Goal: Information Seeking & Learning: Learn about a topic

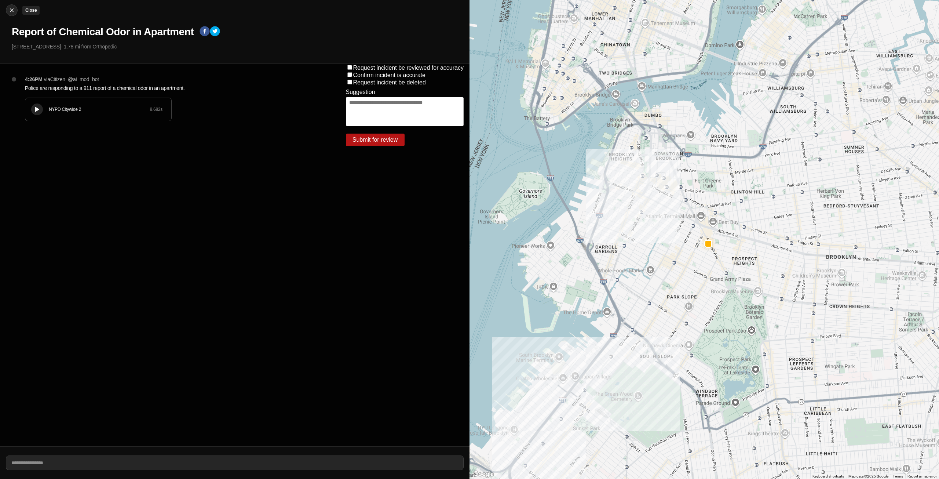
click at [10, 12] on img at bounding box center [11, 10] width 7 height 7
select select "*"
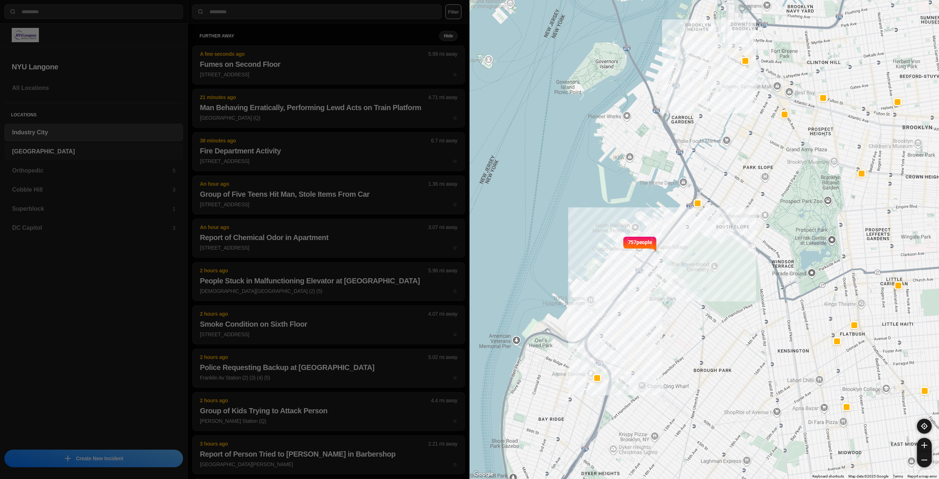
click at [40, 153] on h3 "[GEOGRAPHIC_DATA]" at bounding box center [93, 151] width 163 height 9
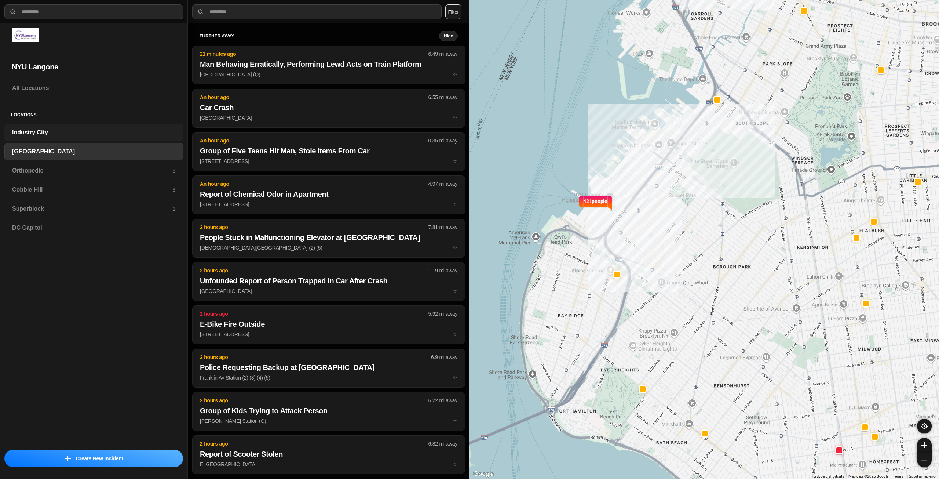
click at [41, 132] on h3 "Industry City" at bounding box center [93, 132] width 163 height 9
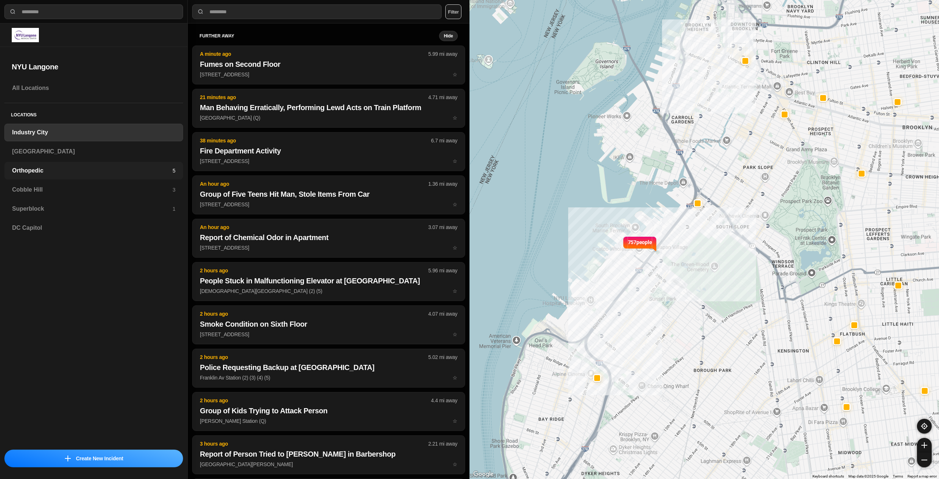
click at [66, 167] on h3 "Orthopedic" at bounding box center [92, 170] width 160 height 9
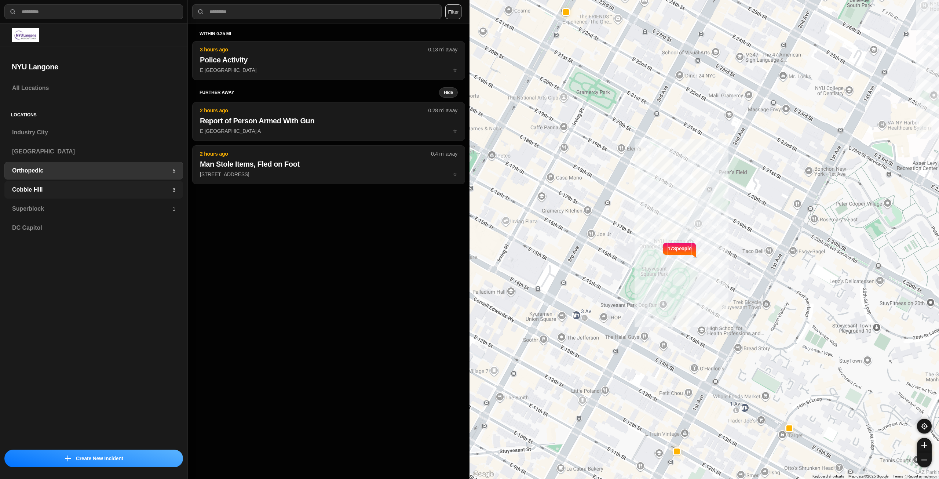
click at [120, 197] on div "Cobble Hill 3" at bounding box center [93, 190] width 179 height 18
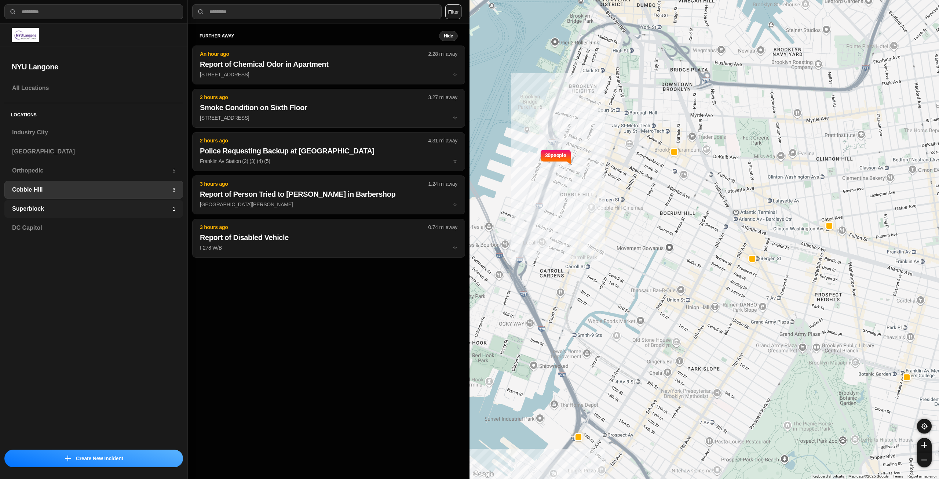
click at [34, 211] on h3 "Superblock" at bounding box center [92, 208] width 160 height 9
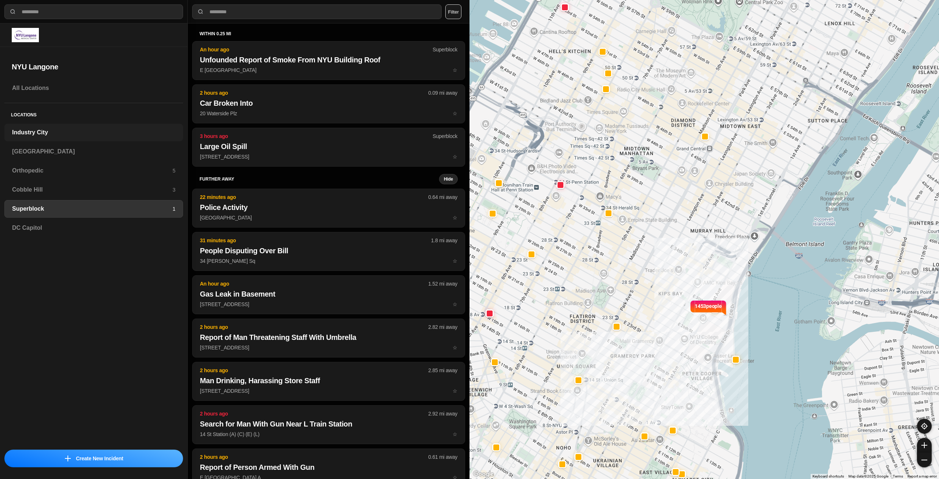
click at [54, 135] on h3 "Industry City" at bounding box center [93, 132] width 163 height 9
